Goal: Task Accomplishment & Management: Use online tool/utility

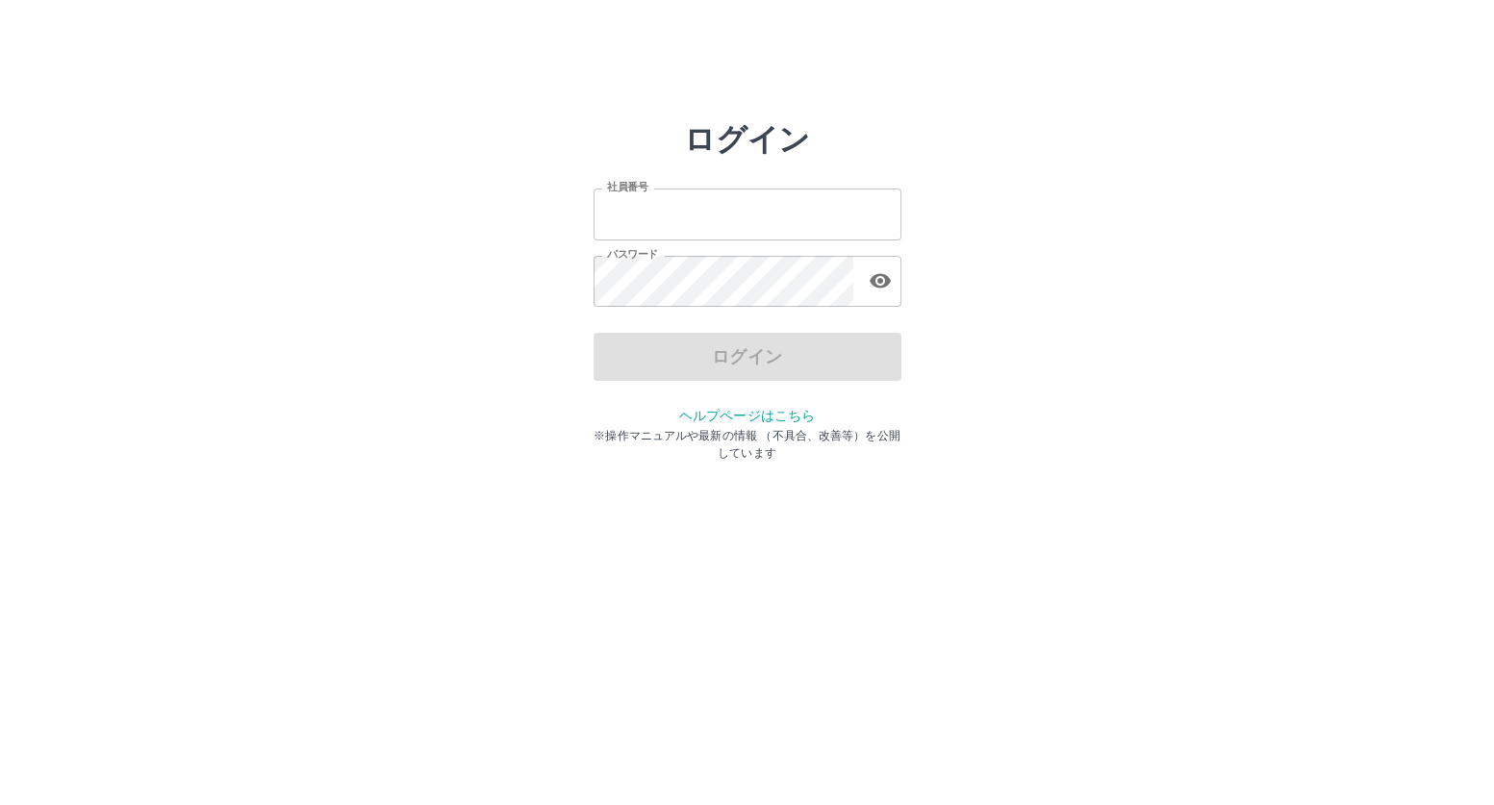
type input "*******"
click at [770, 354] on div "ログイン" at bounding box center [748, 357] width 308 height 48
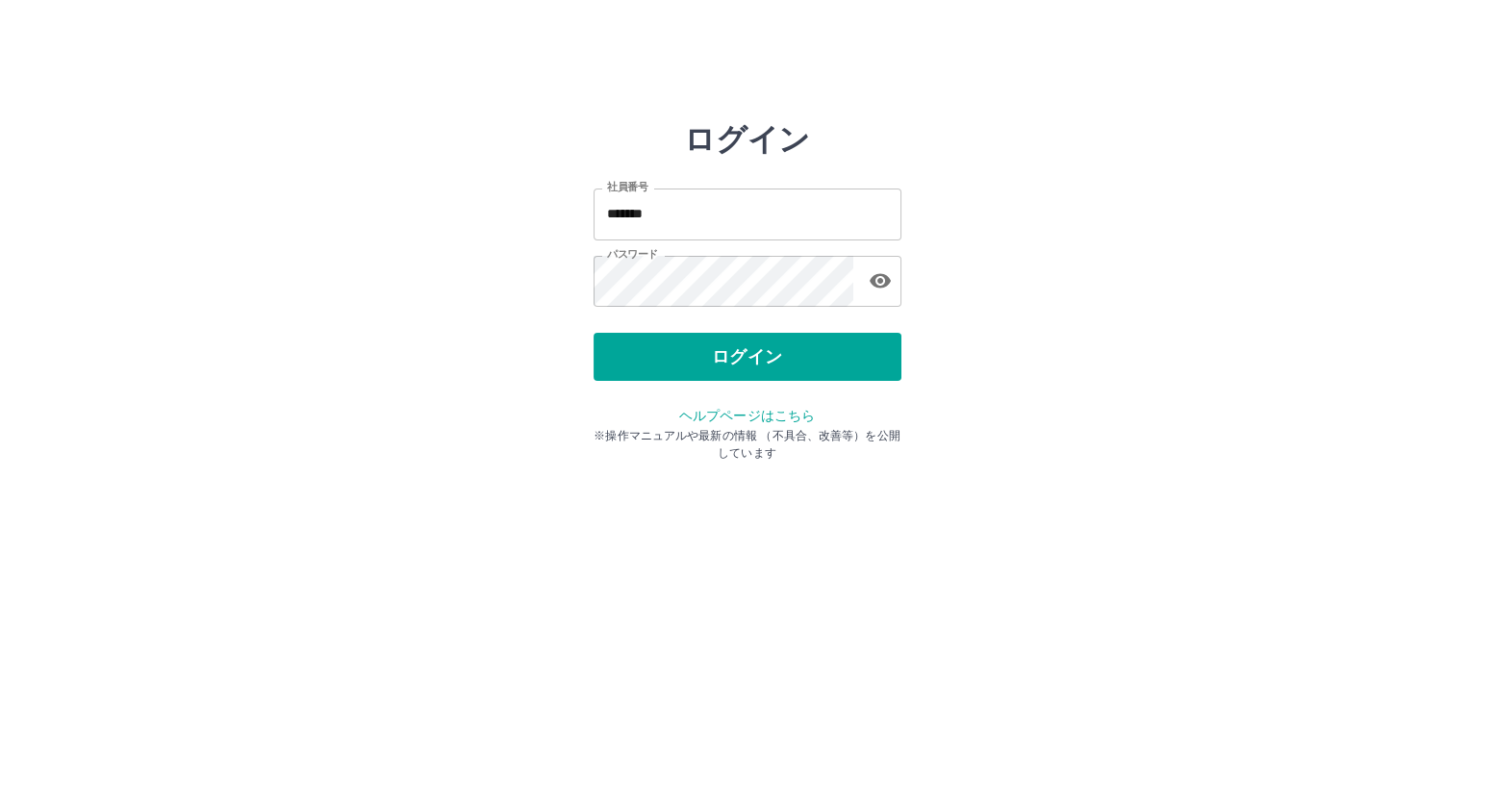
drag, startPoint x: 766, startPoint y: 354, endPoint x: 785, endPoint y: 360, distance: 20.1
click at [778, 360] on button "ログイン" at bounding box center [748, 357] width 308 height 48
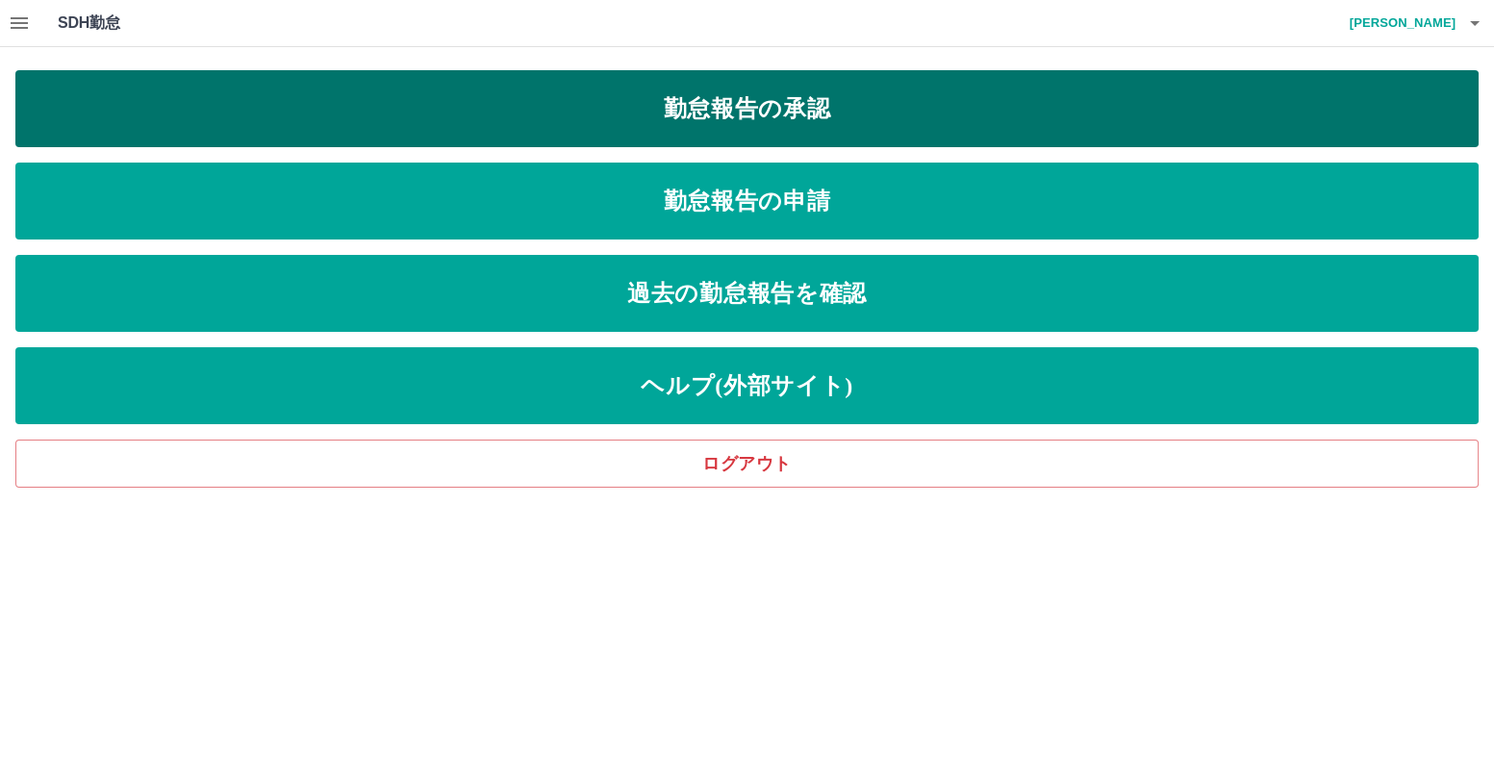
click at [687, 112] on link "勤怠報告の承認" at bounding box center [747, 108] width 1464 height 77
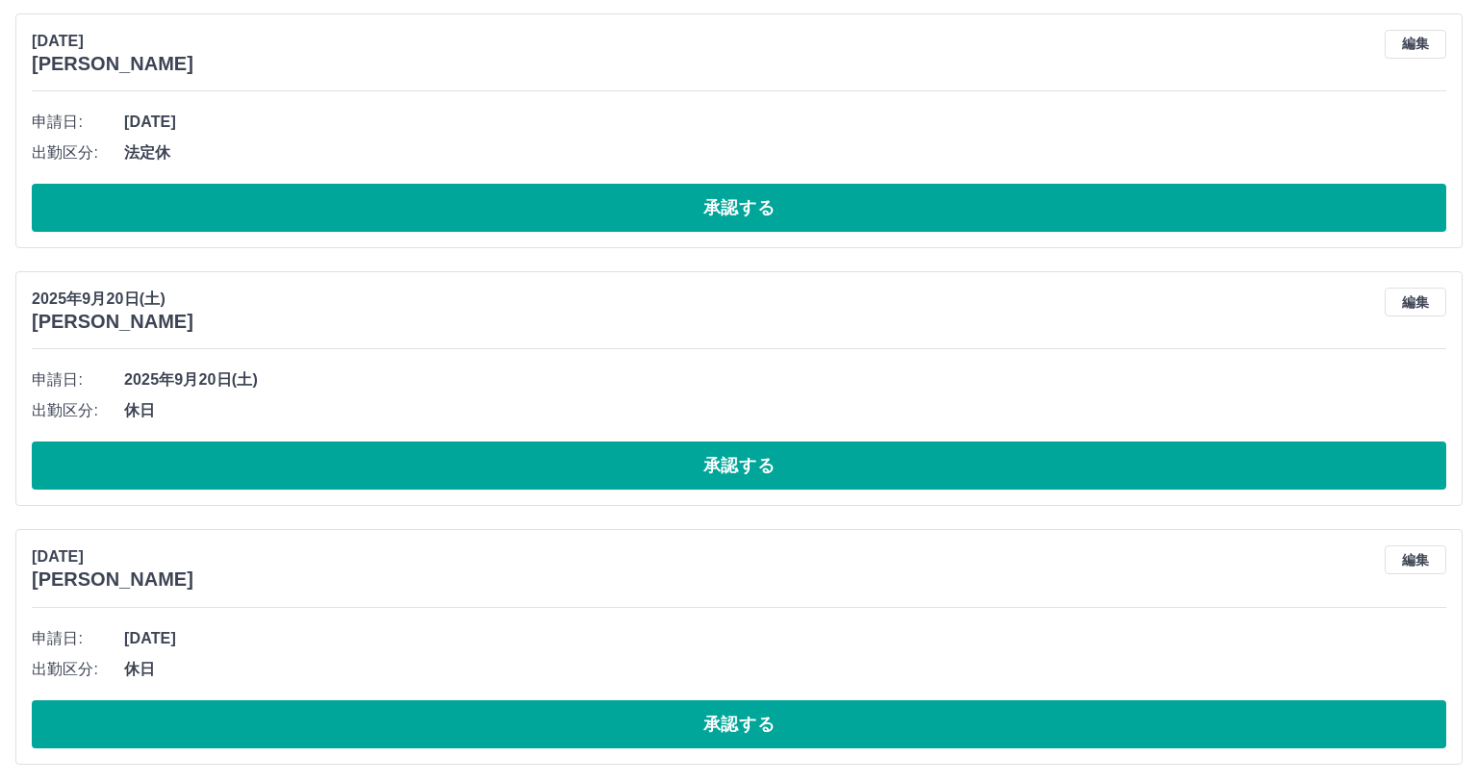
scroll to position [3372, 0]
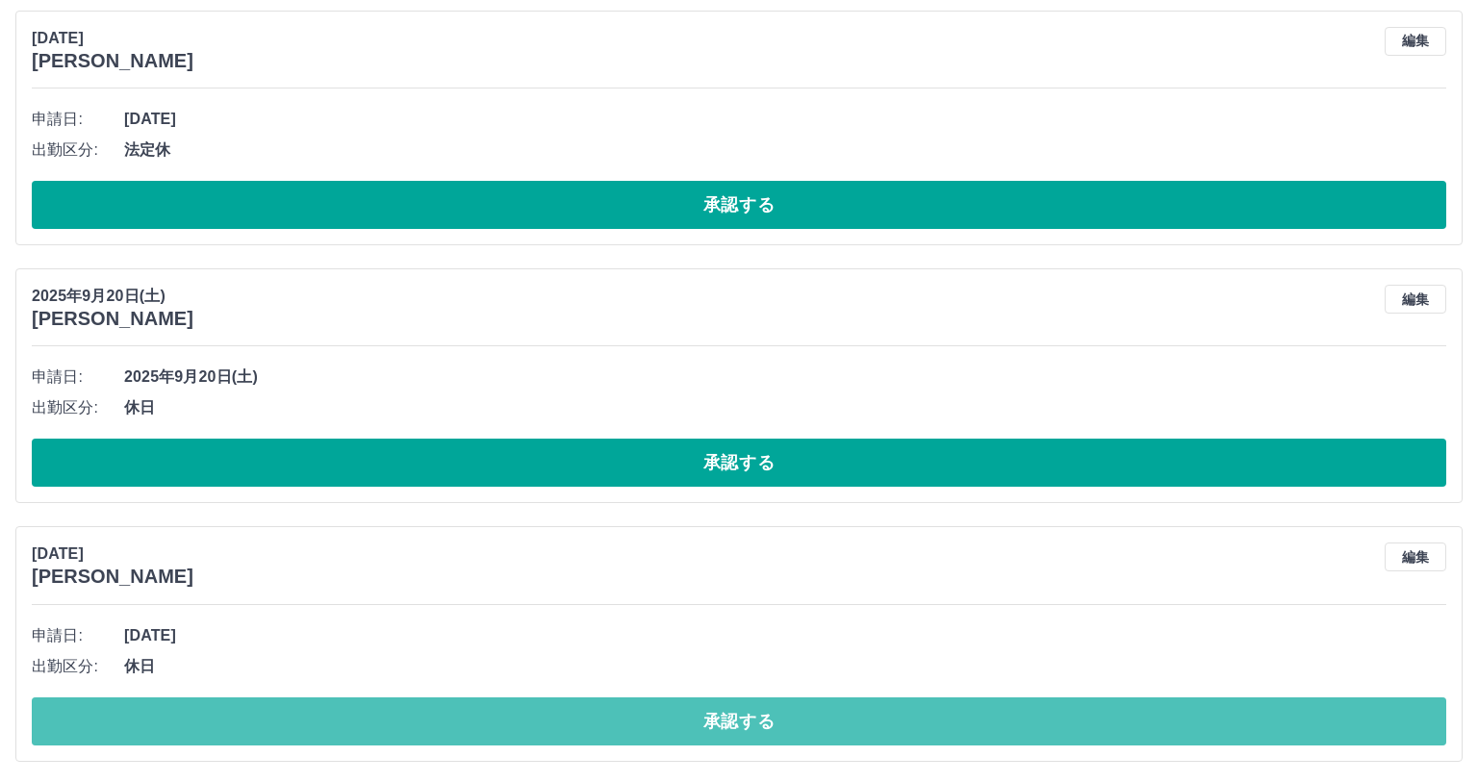
drag, startPoint x: 767, startPoint y: 730, endPoint x: 769, endPoint y: 740, distance: 9.8
click at [768, 735] on button "承認する" at bounding box center [739, 722] width 1415 height 48
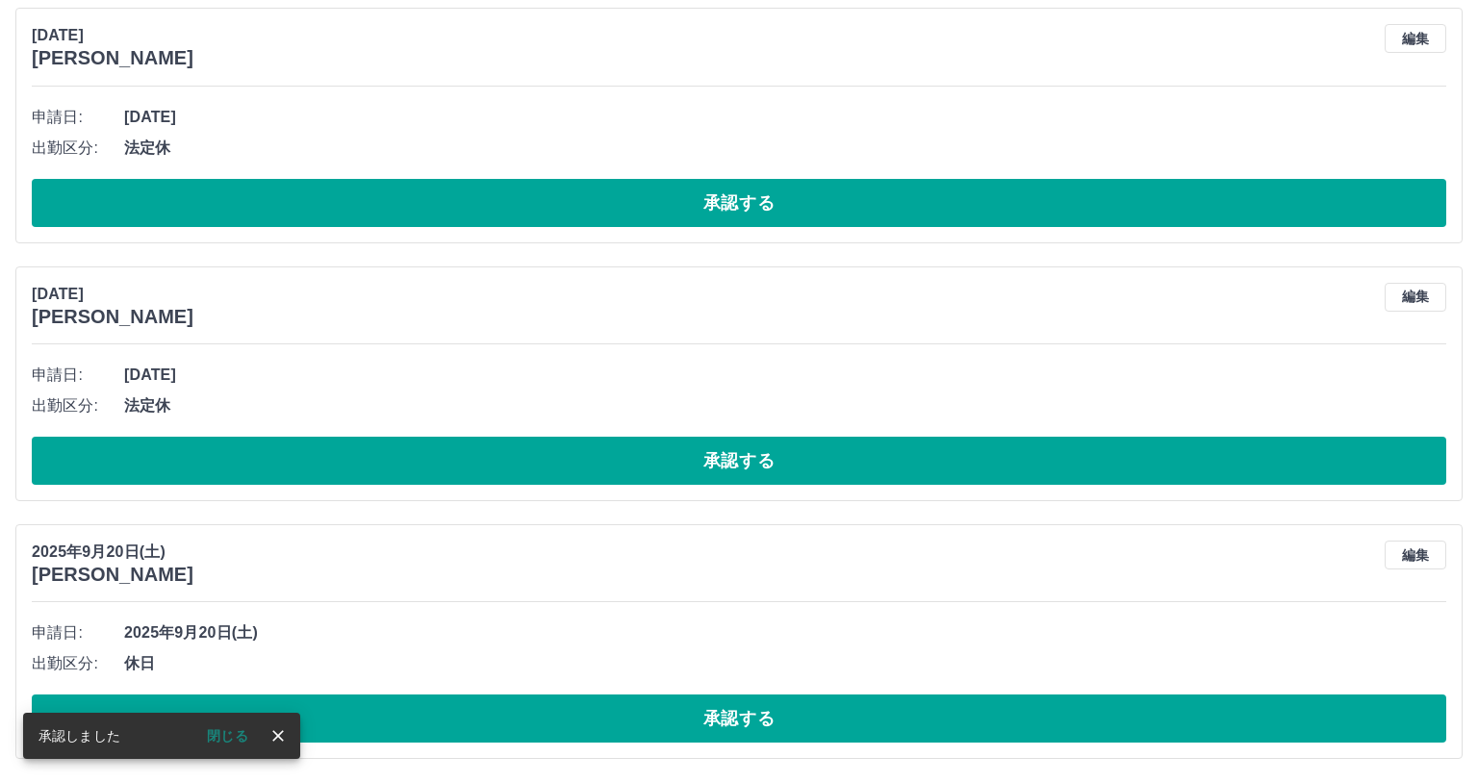
scroll to position [3114, 0]
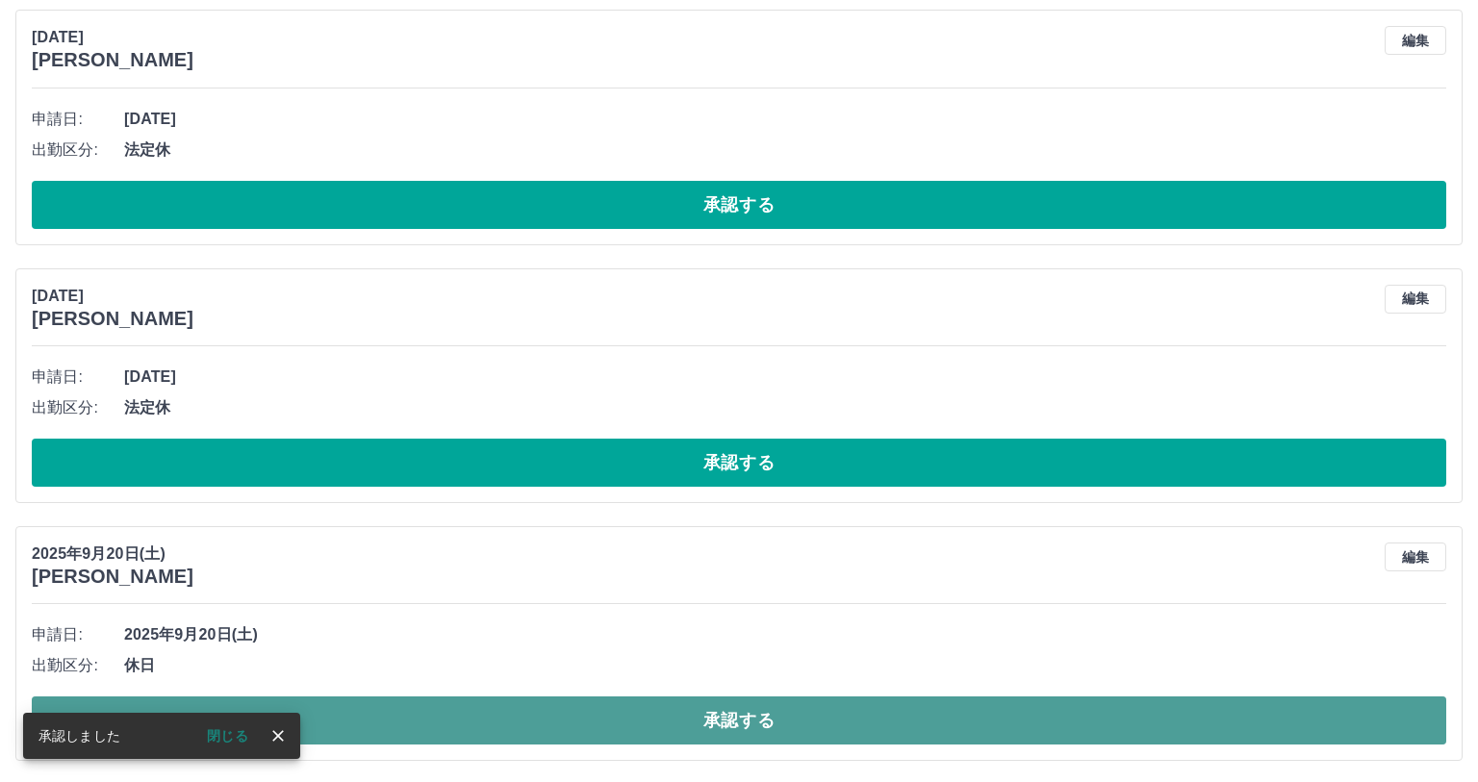
click at [730, 715] on button "承認する" at bounding box center [739, 721] width 1415 height 48
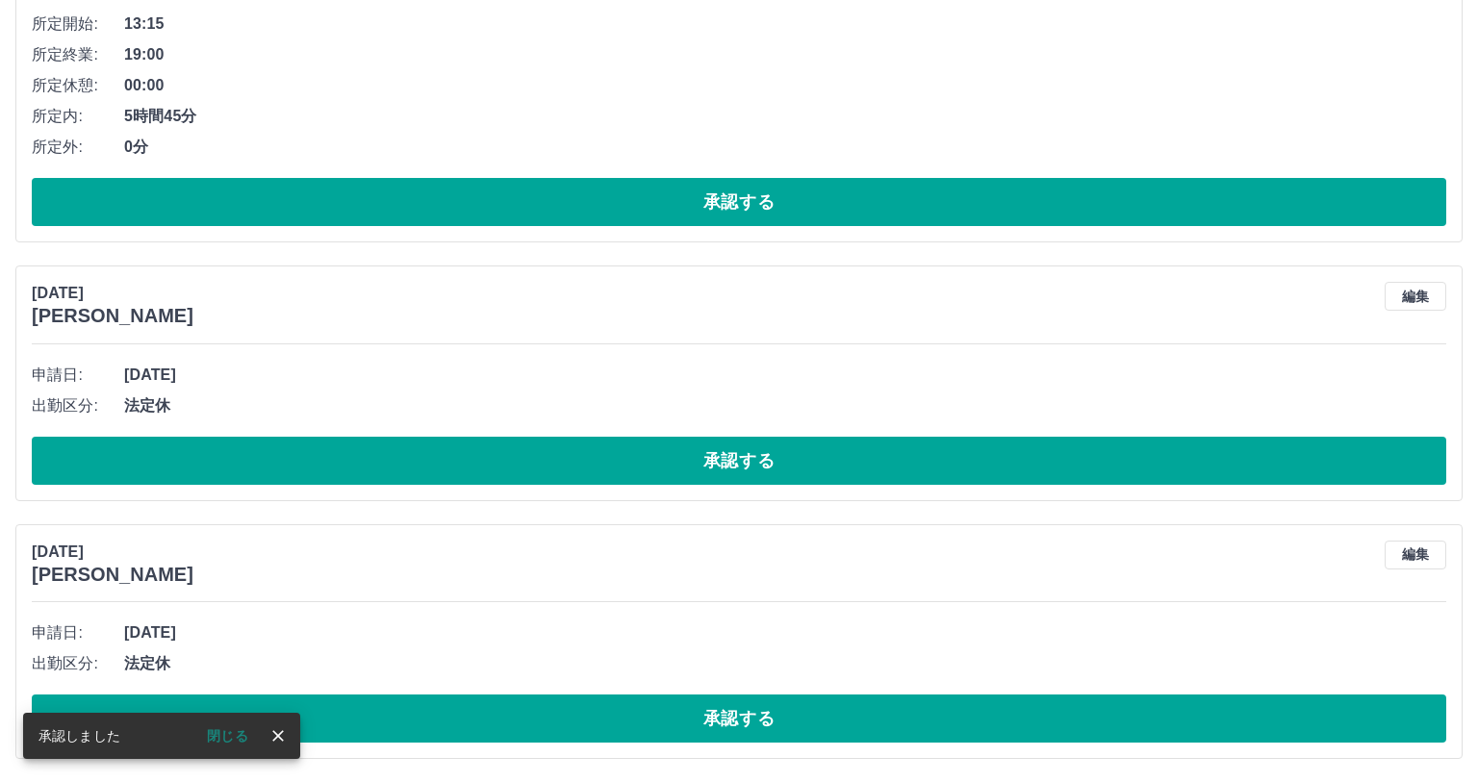
scroll to position [2856, 0]
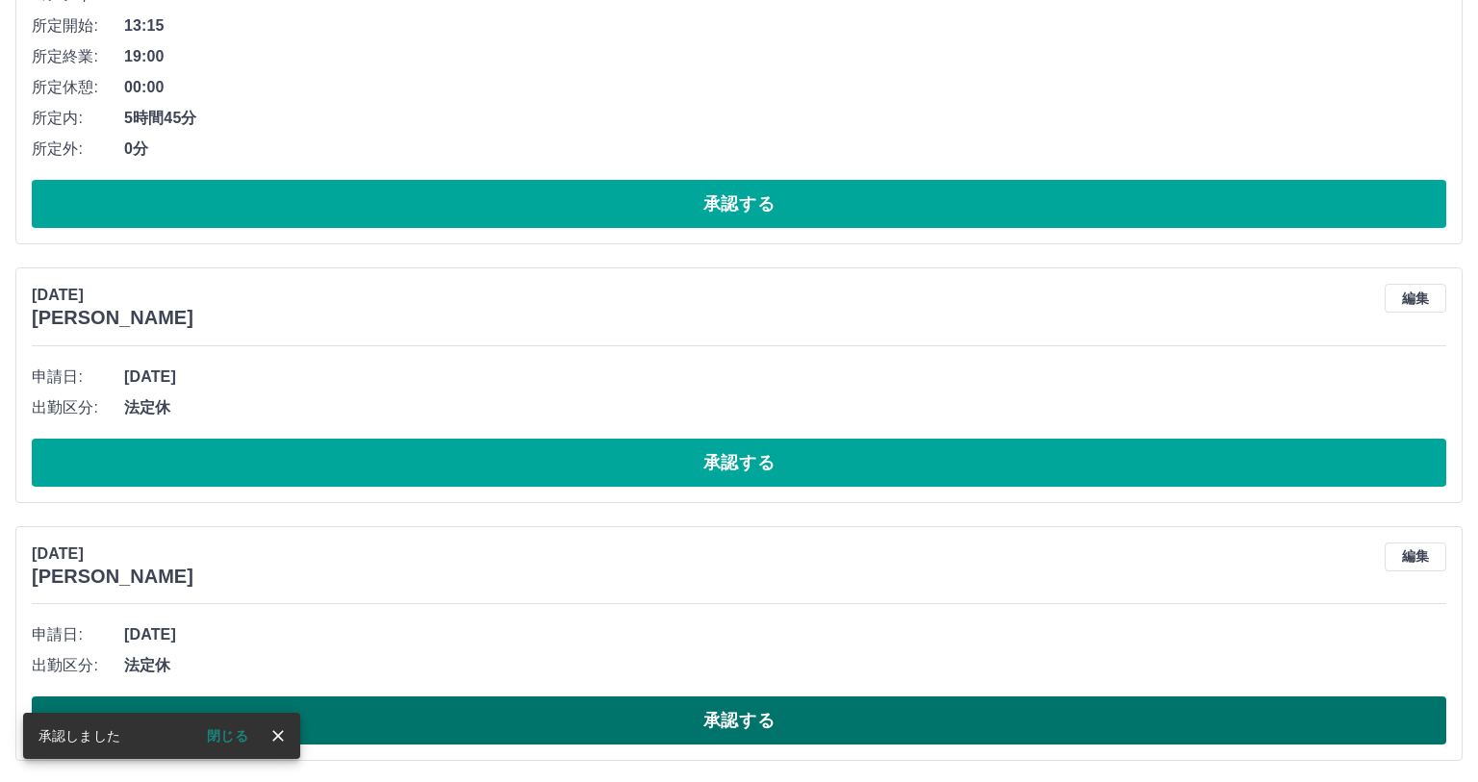
click at [715, 717] on button "承認する" at bounding box center [739, 721] width 1415 height 48
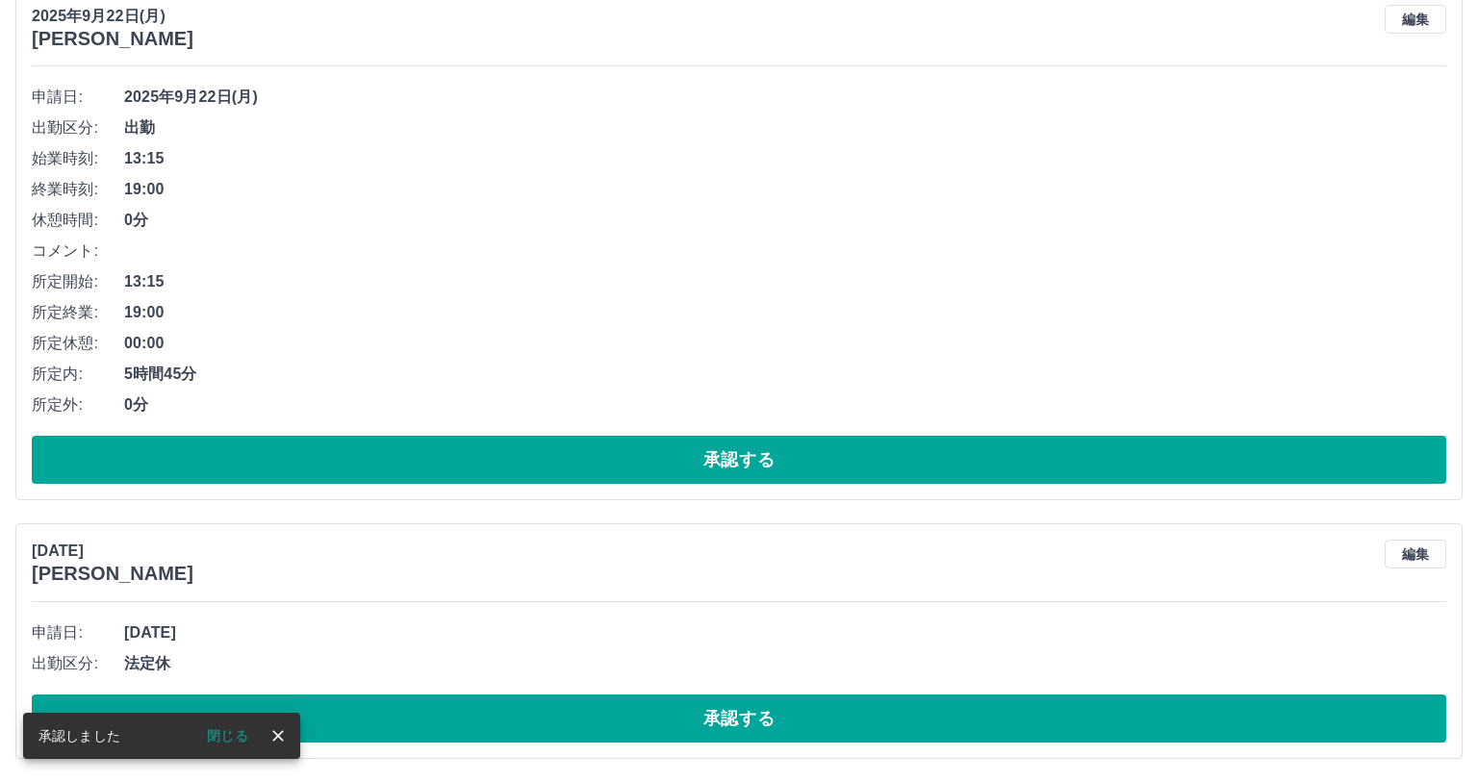
scroll to position [2598, 0]
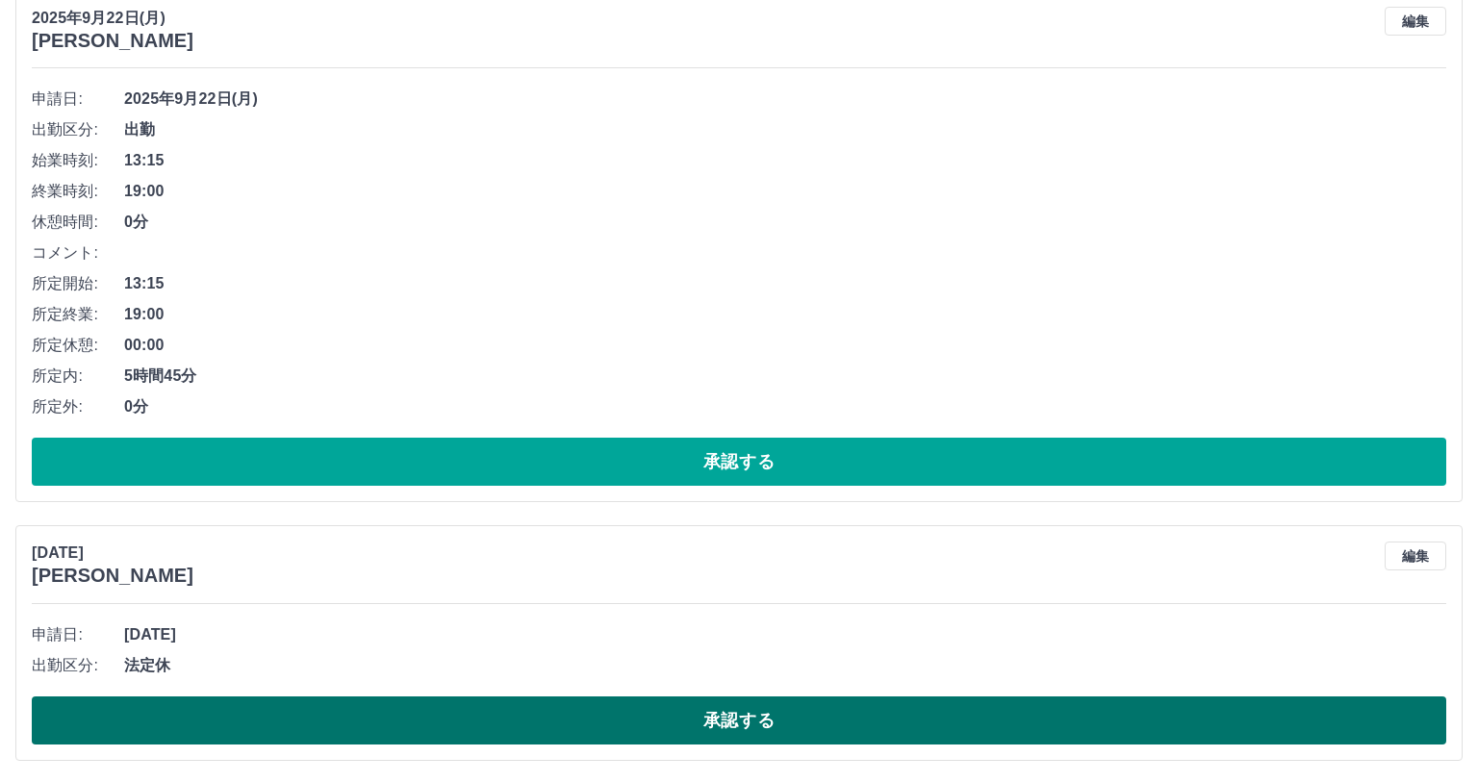
click at [722, 712] on button "承認する" at bounding box center [739, 721] width 1415 height 48
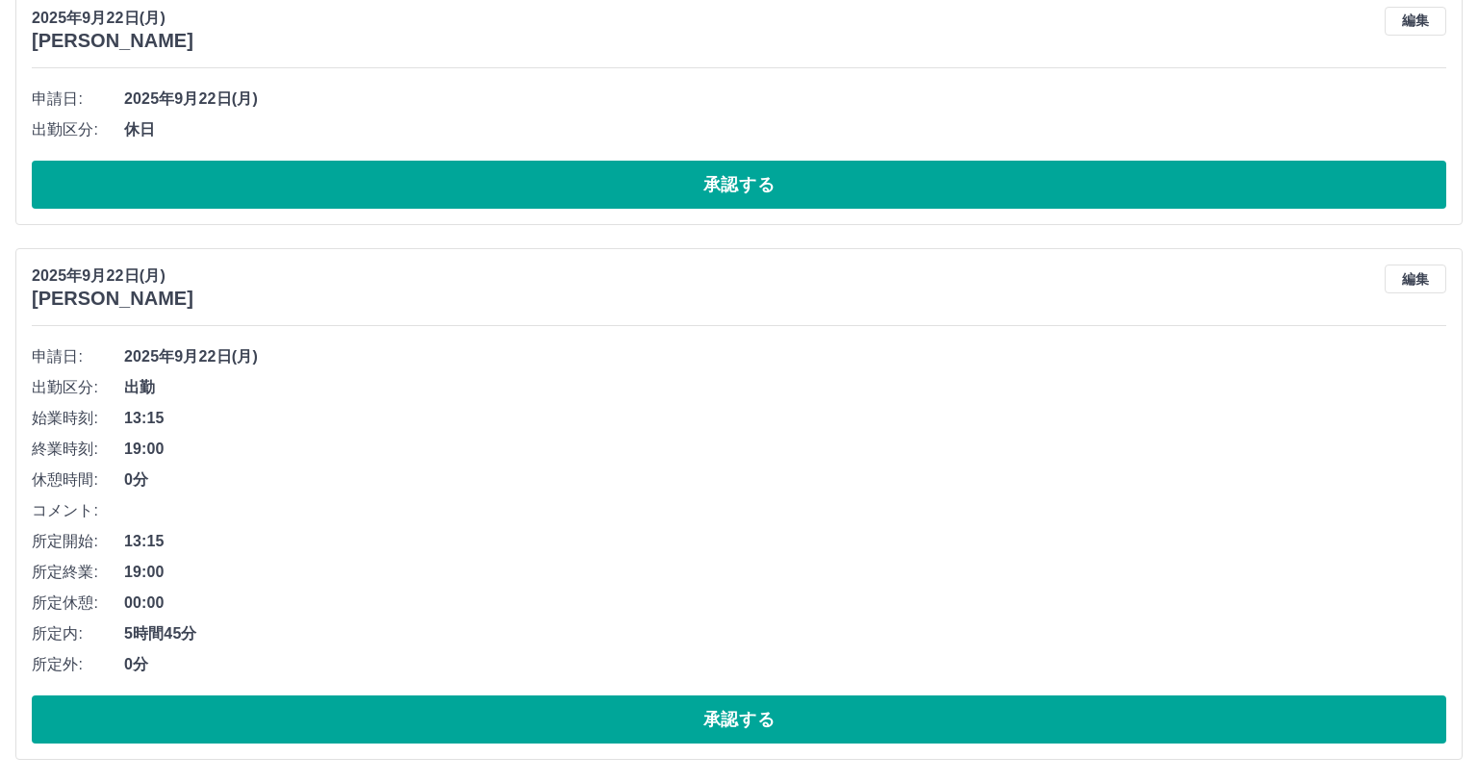
scroll to position [2233, 0]
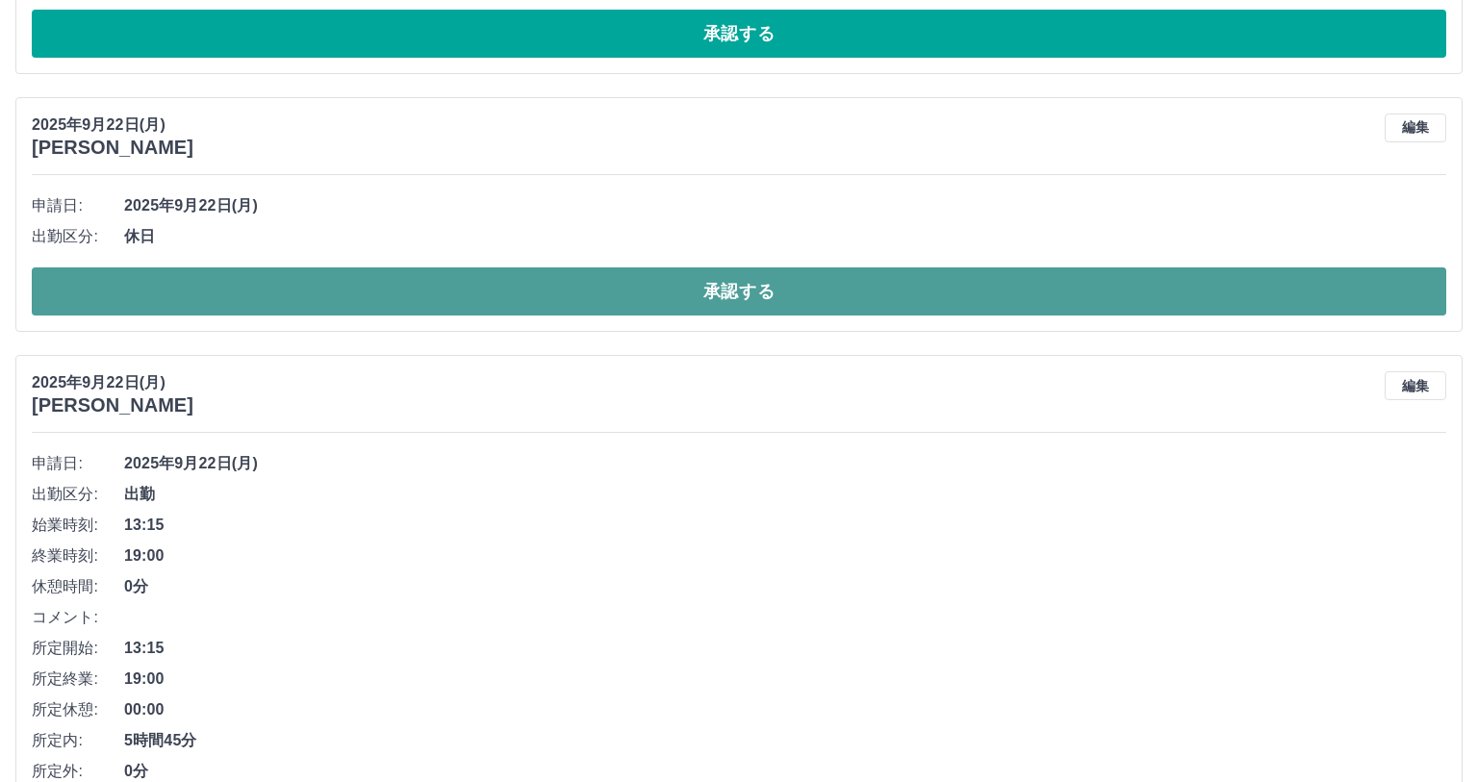
click at [721, 301] on button "承認する" at bounding box center [739, 292] width 1415 height 48
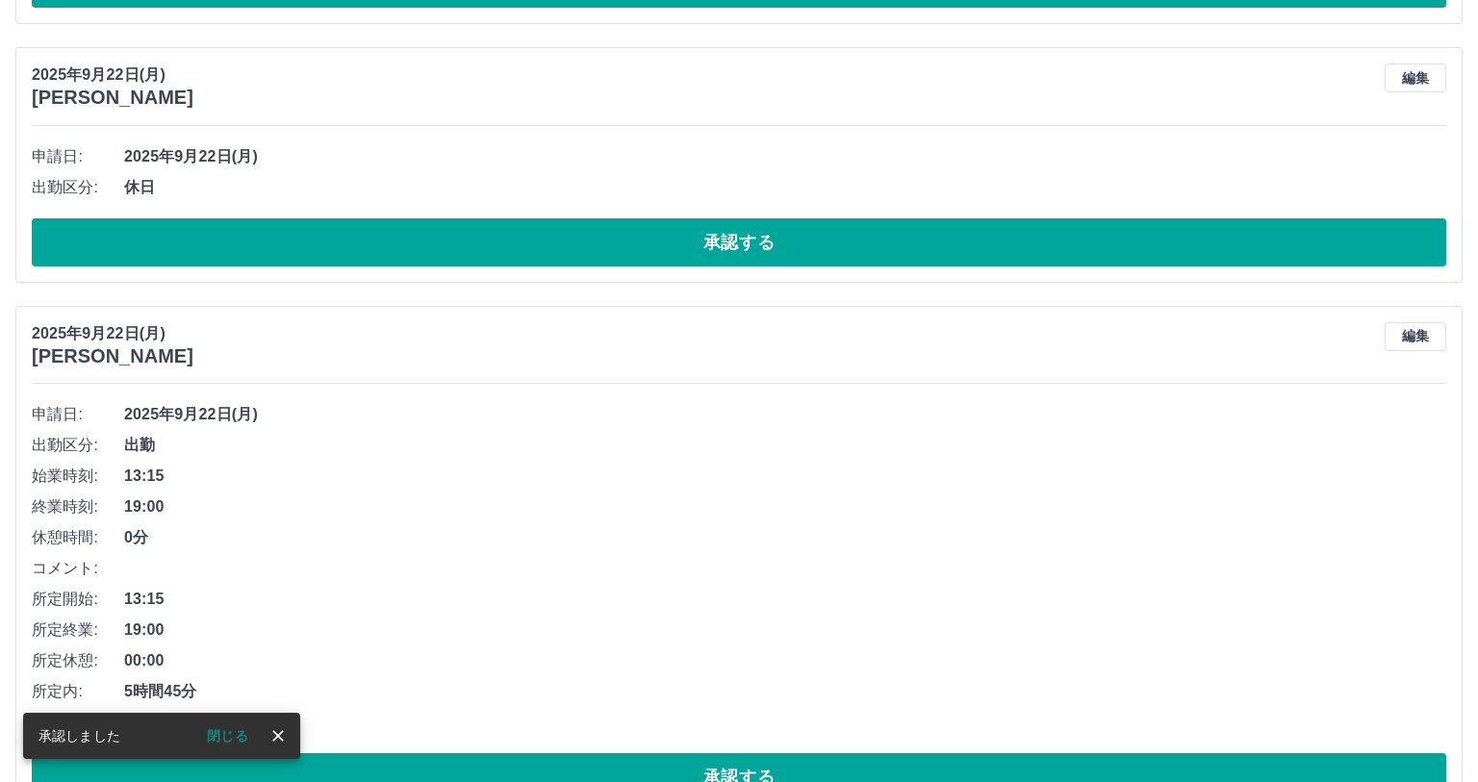
scroll to position [1976, 0]
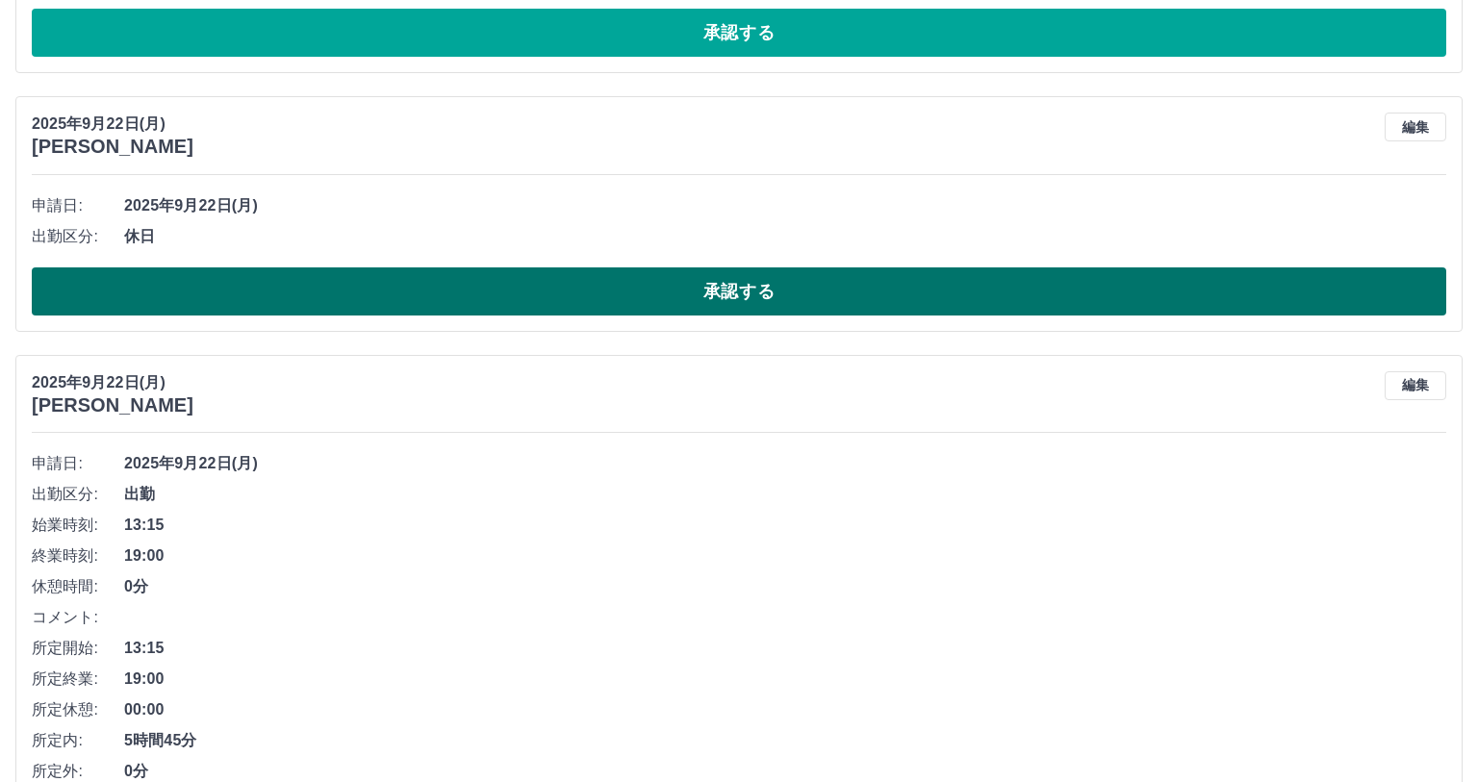
click at [731, 294] on button "承認する" at bounding box center [739, 292] width 1415 height 48
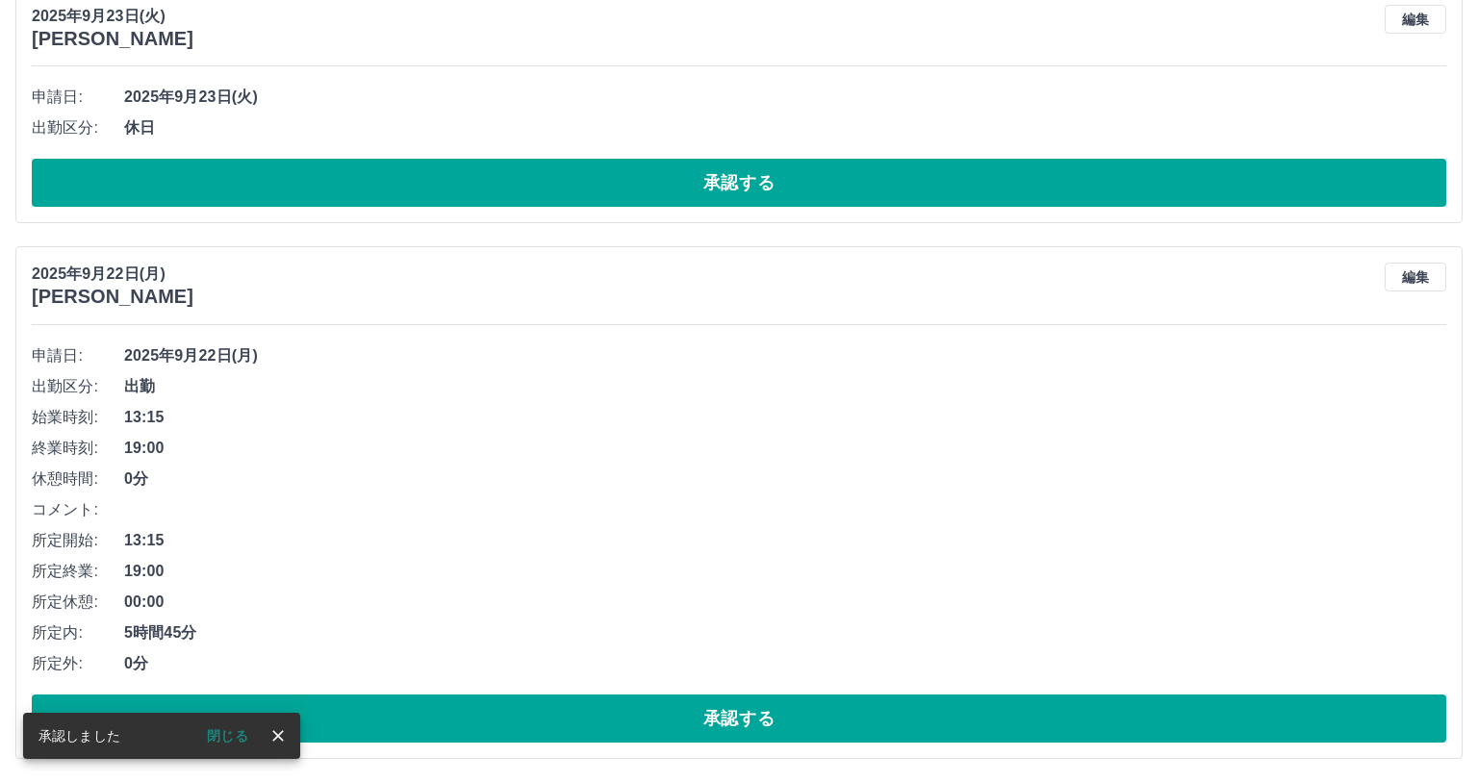
scroll to position [1824, 0]
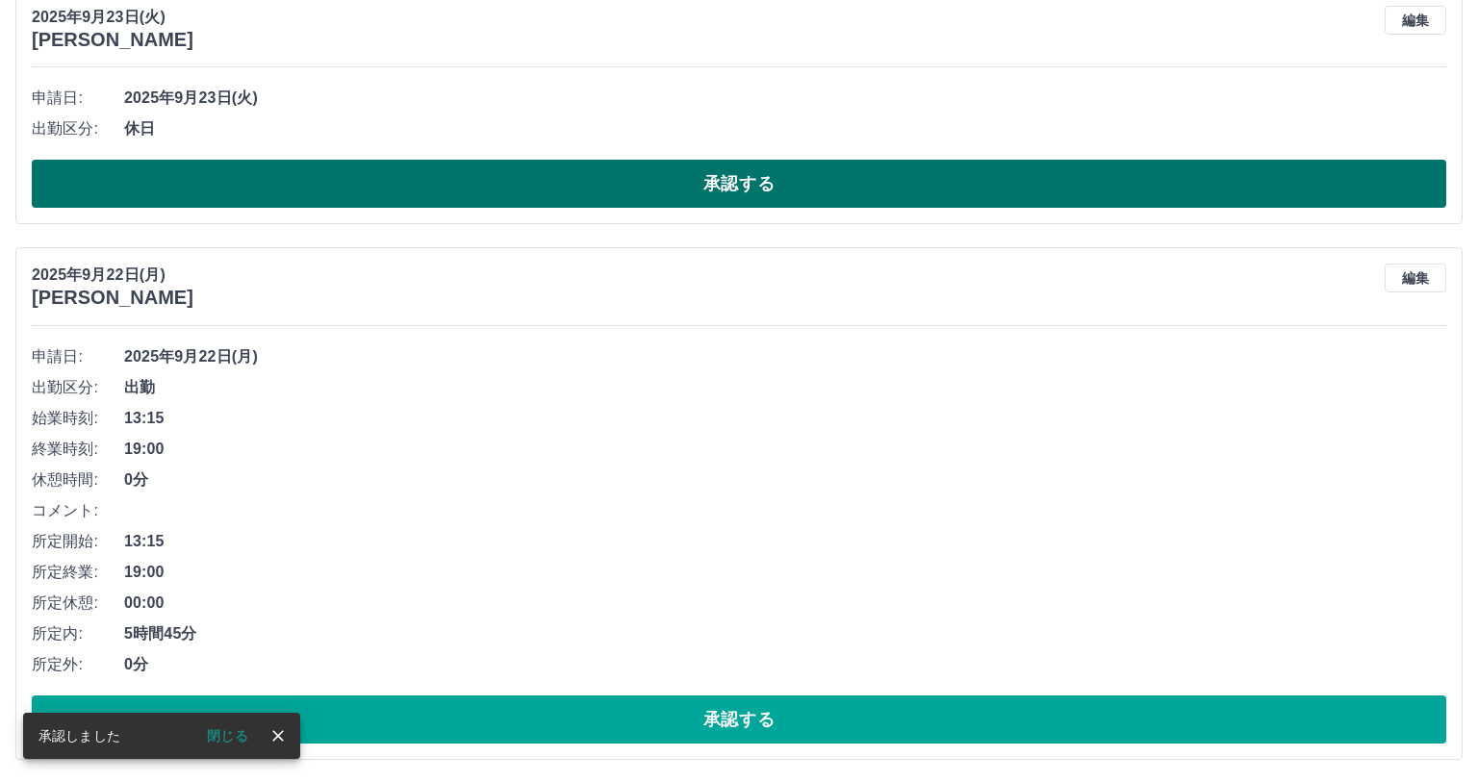
click at [717, 174] on button "承認する" at bounding box center [739, 184] width 1415 height 48
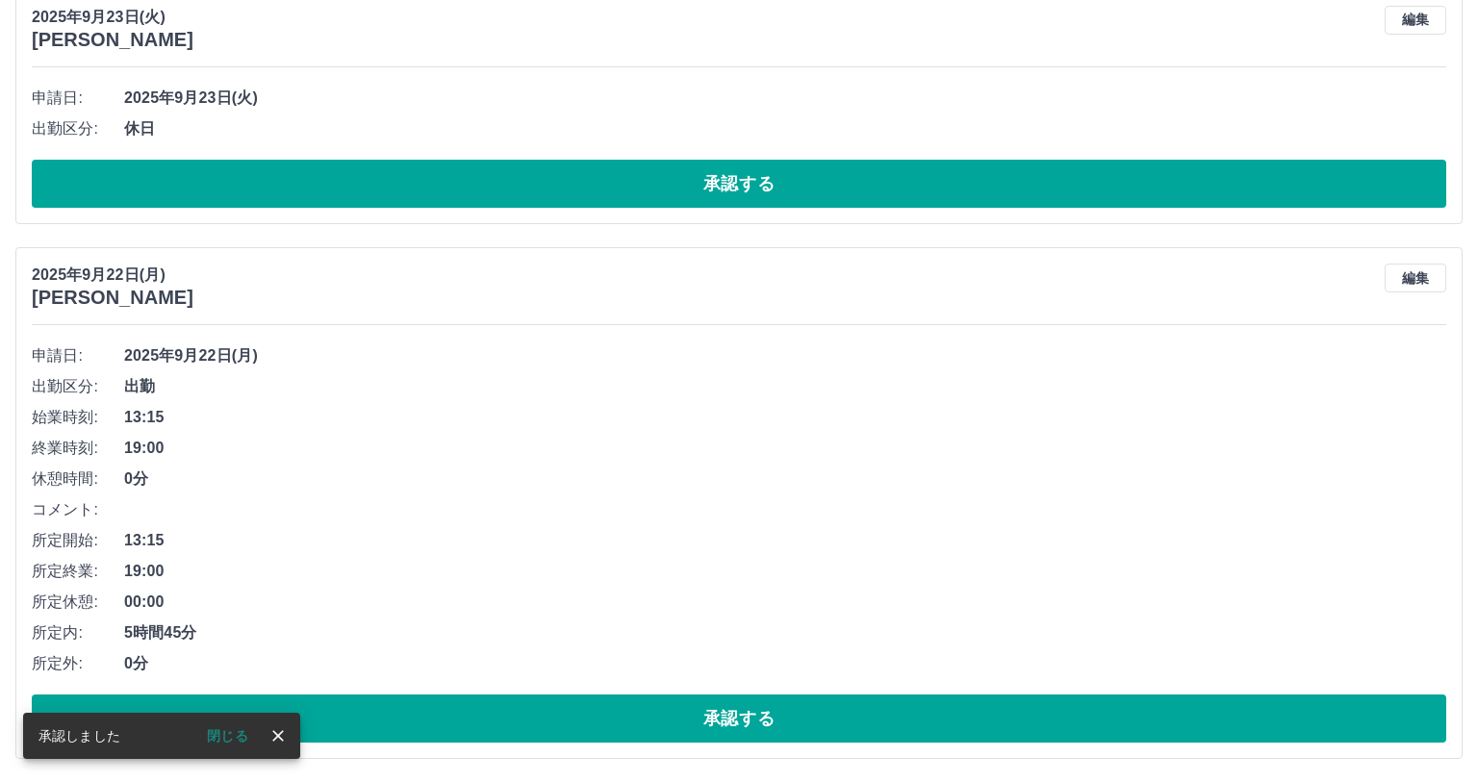
scroll to position [1567, 0]
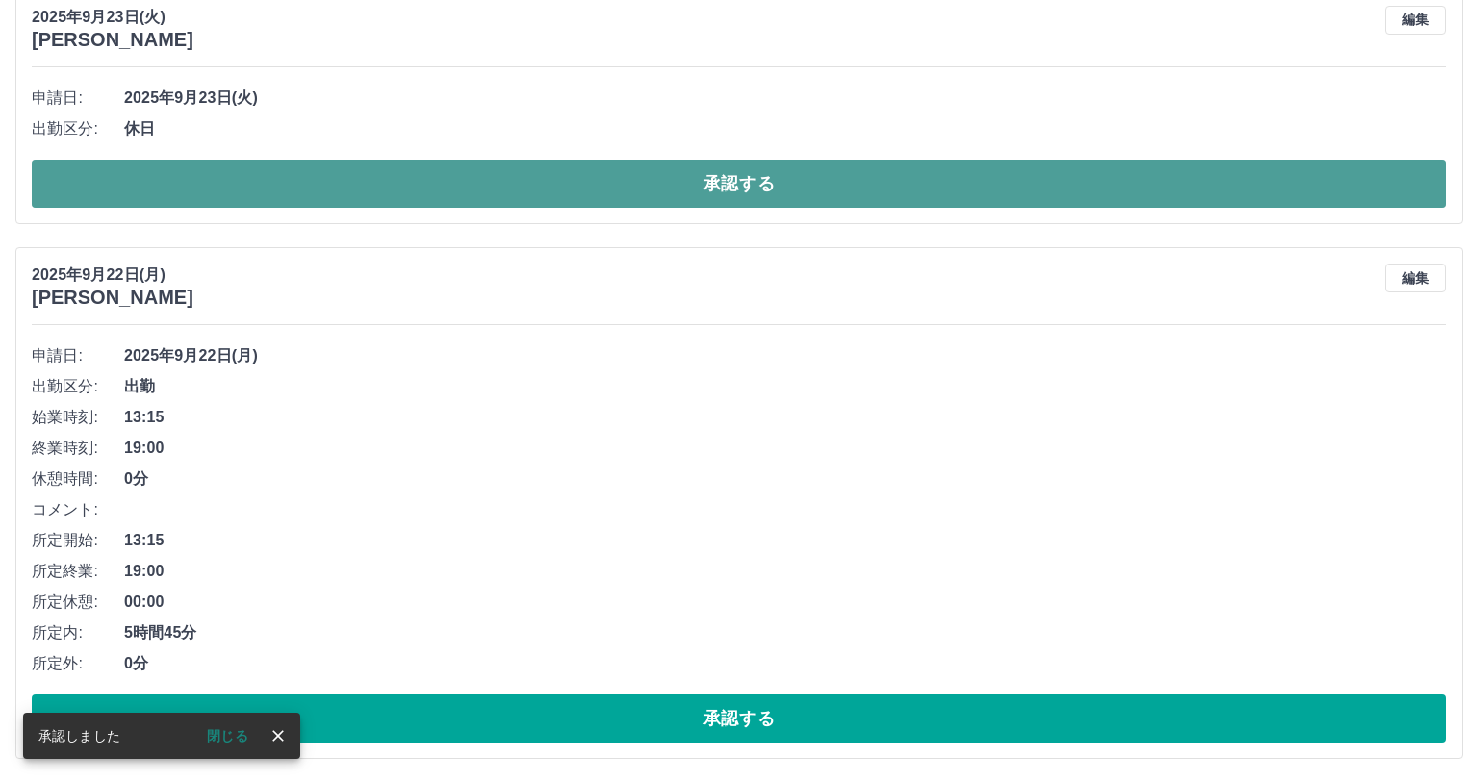
click at [716, 178] on button "承認する" at bounding box center [739, 184] width 1415 height 48
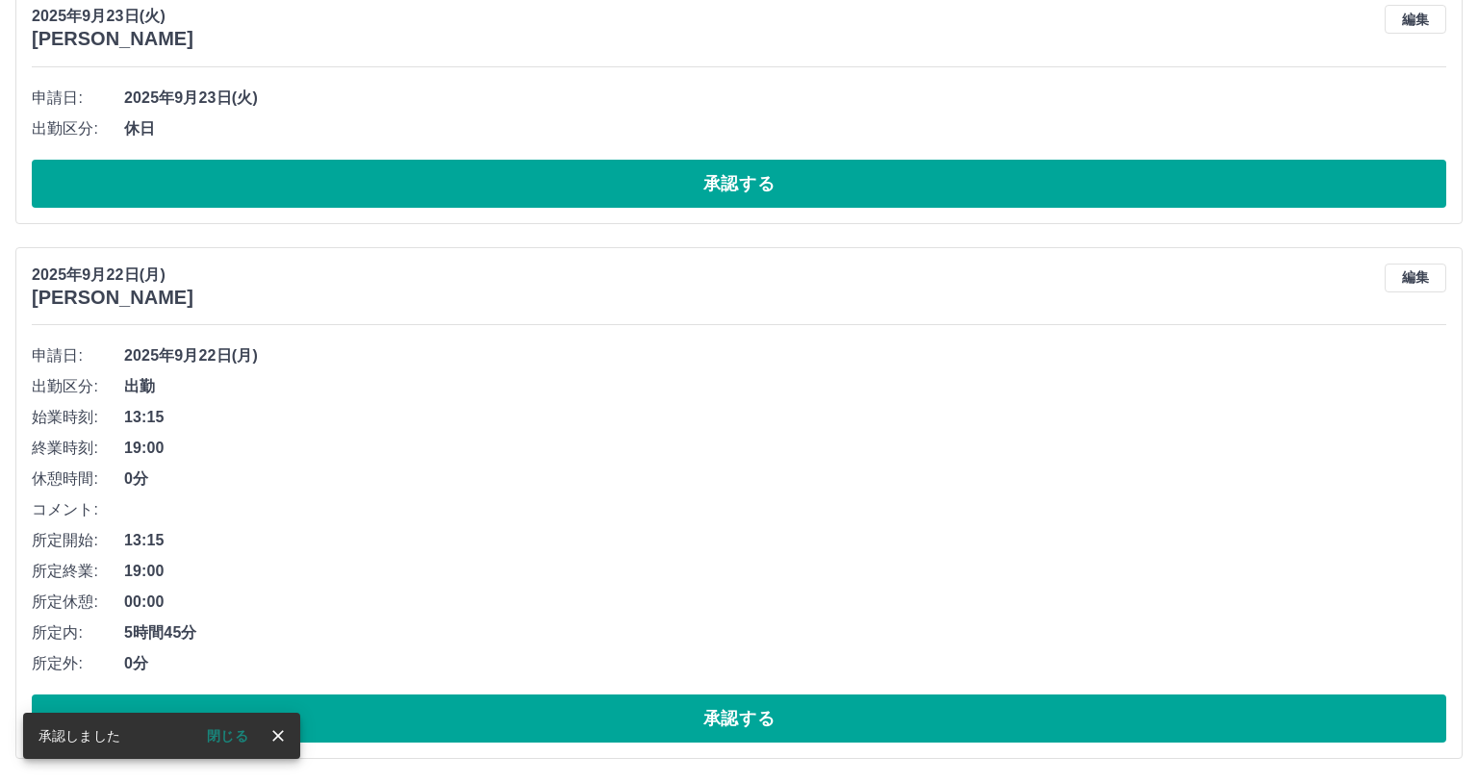
scroll to position [1309, 0]
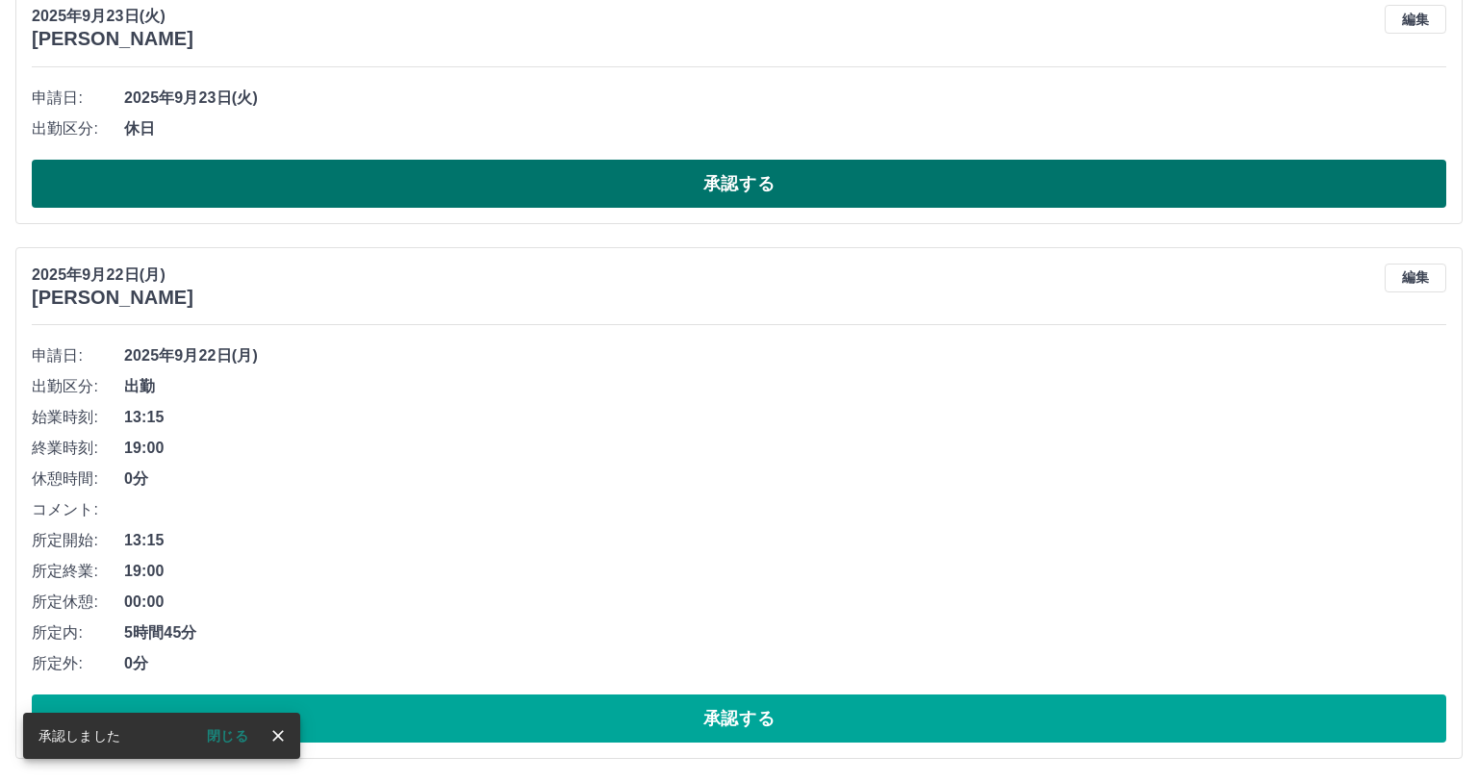
click at [730, 183] on button "承認する" at bounding box center [739, 184] width 1415 height 48
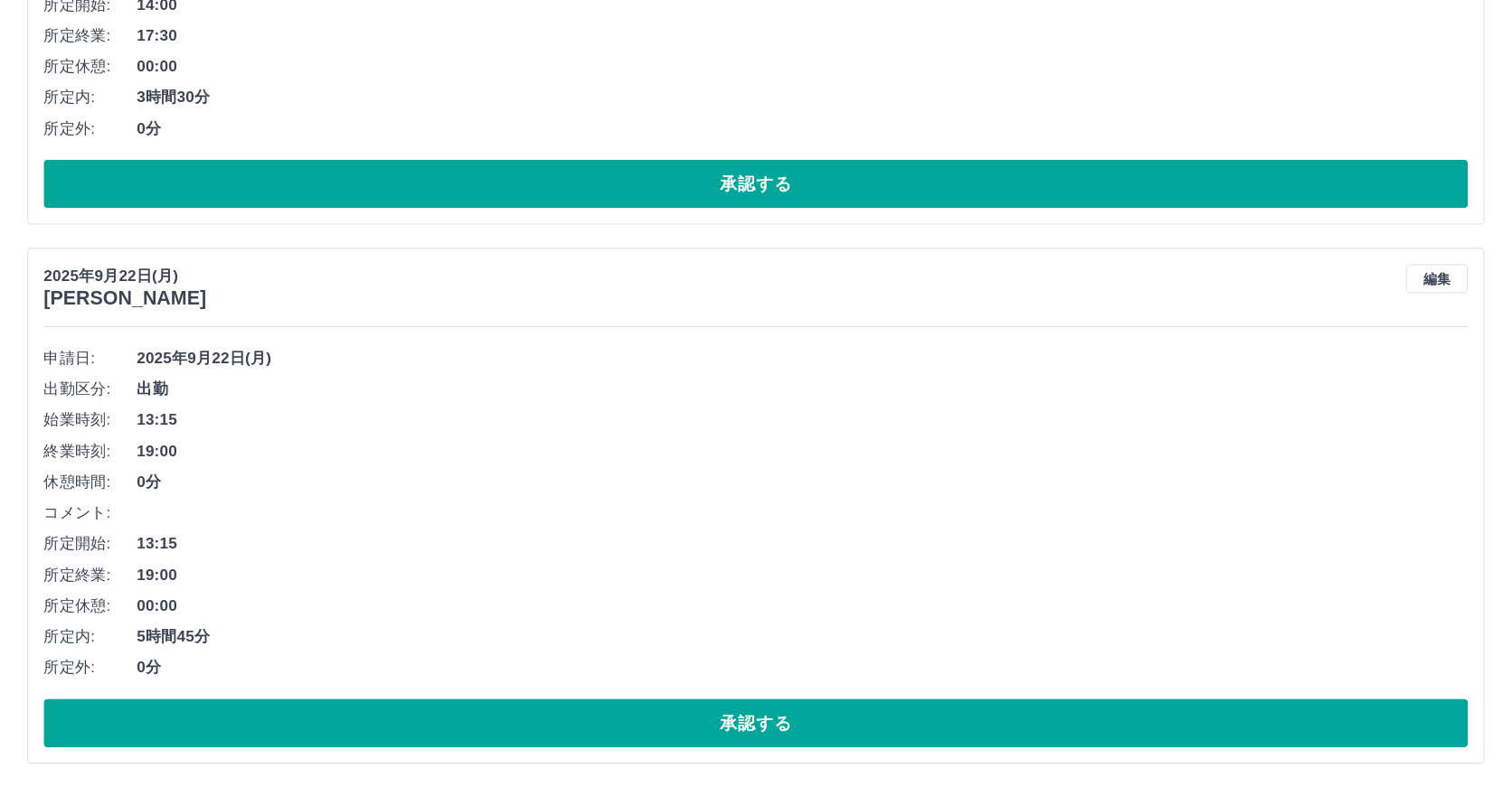
scroll to position [707, 0]
